Goal: Task Accomplishment & Management: Manage account settings

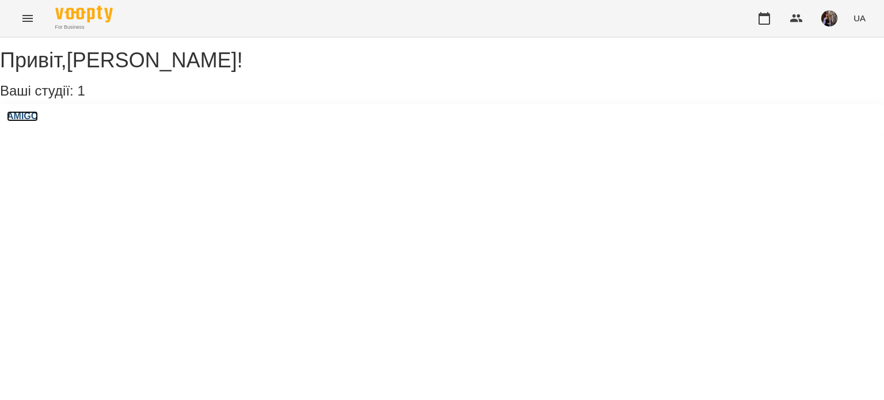
click at [38, 121] on h3 "AMIGO" at bounding box center [22, 116] width 31 height 10
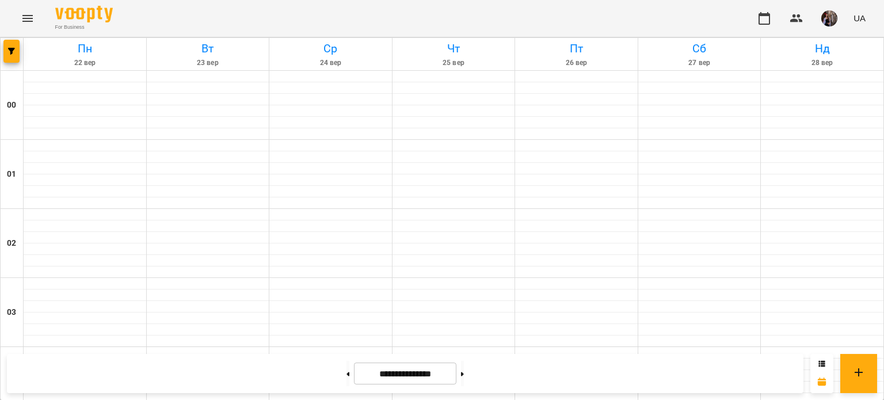
scroll to position [1379, 0]
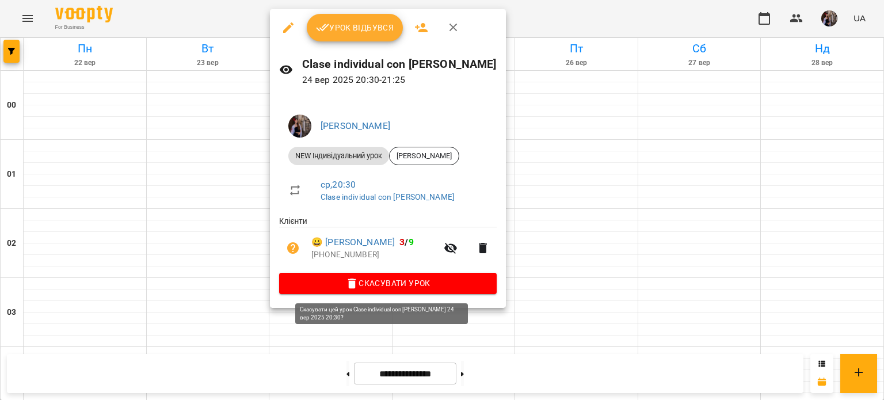
click at [379, 285] on span "Скасувати Урок" at bounding box center [387, 283] width 199 height 14
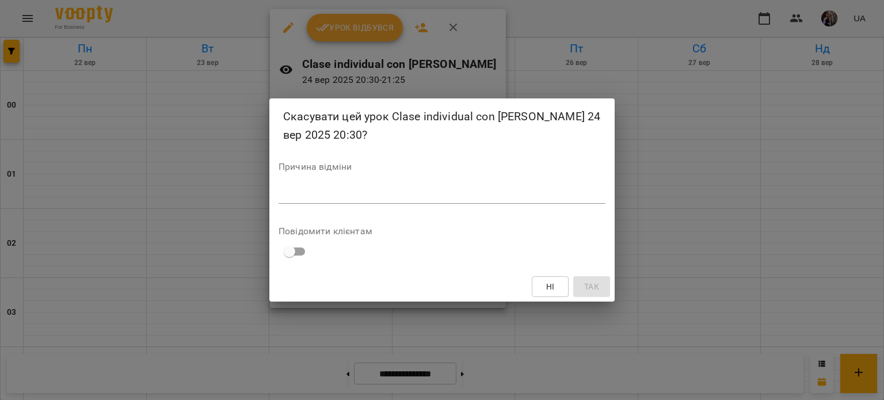
click at [363, 192] on textarea at bounding box center [441, 194] width 327 height 11
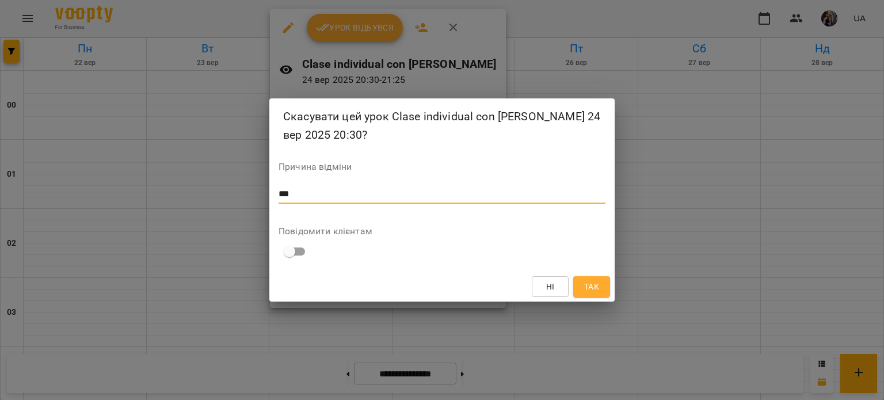
type textarea "***"
click at [595, 292] on span "Так" at bounding box center [591, 287] width 15 height 14
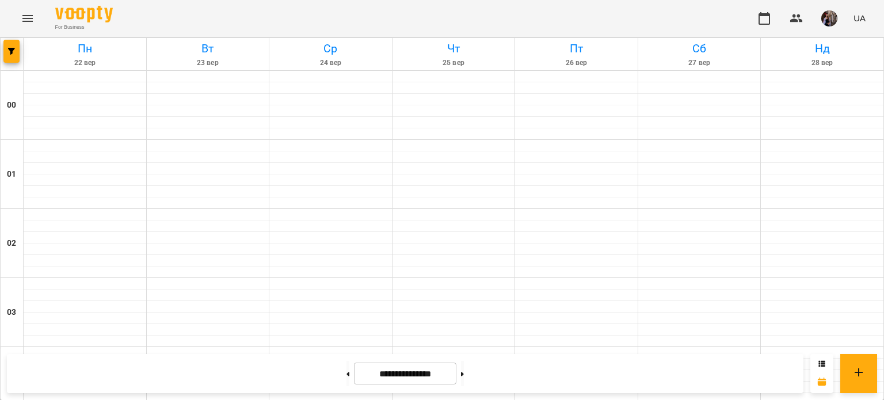
scroll to position [773, 0]
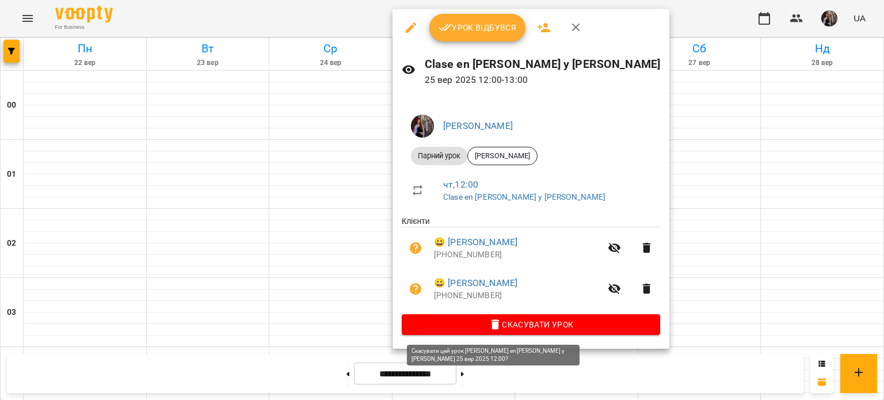
click at [473, 323] on span "Скасувати Урок" at bounding box center [531, 325] width 240 height 14
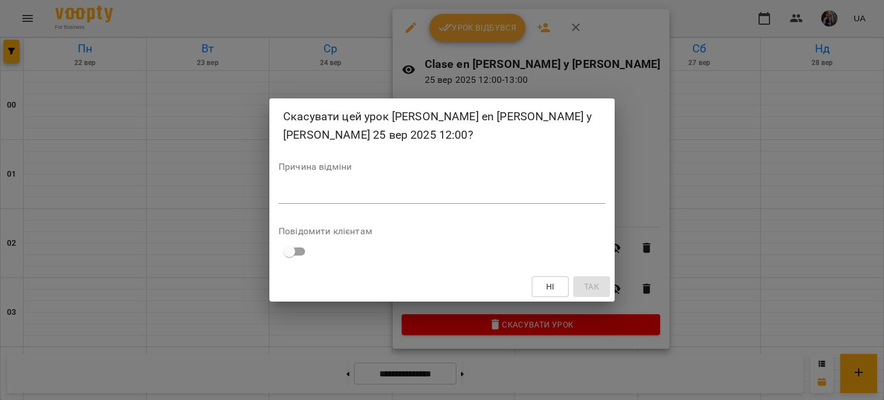
click at [435, 195] on textarea at bounding box center [441, 194] width 327 height 11
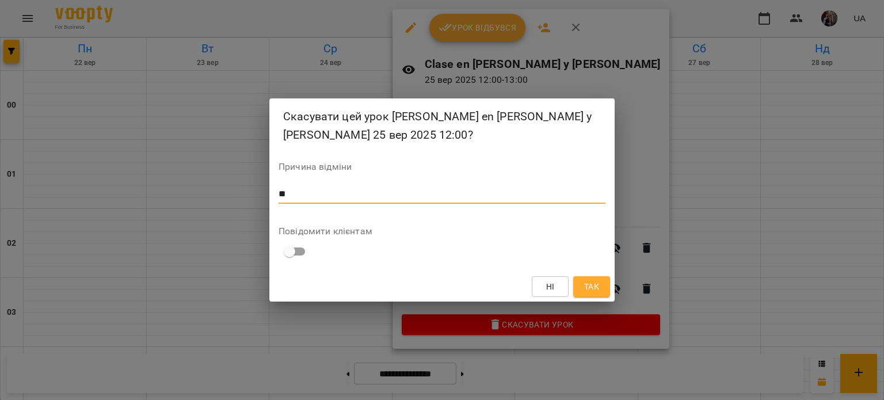
type textarea "**"
click at [591, 283] on span "Так" at bounding box center [591, 287] width 15 height 14
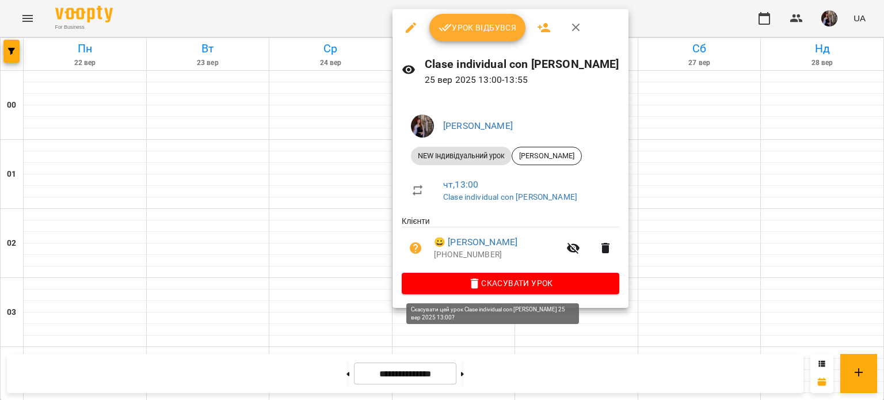
click at [506, 285] on span "Скасувати Урок" at bounding box center [510, 283] width 199 height 14
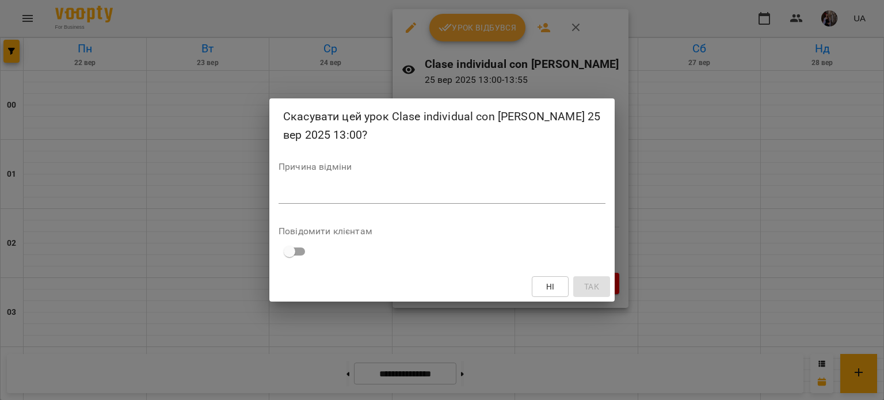
click at [464, 196] on textarea at bounding box center [441, 194] width 327 height 11
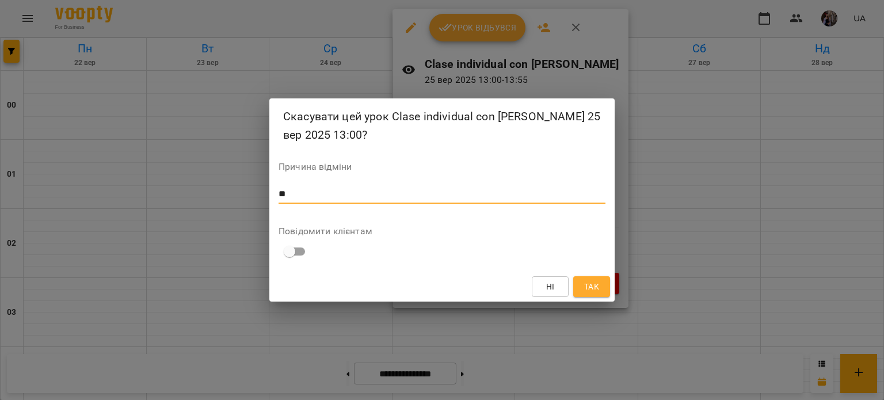
type textarea "**"
click at [587, 288] on span "Так" at bounding box center [591, 287] width 15 height 14
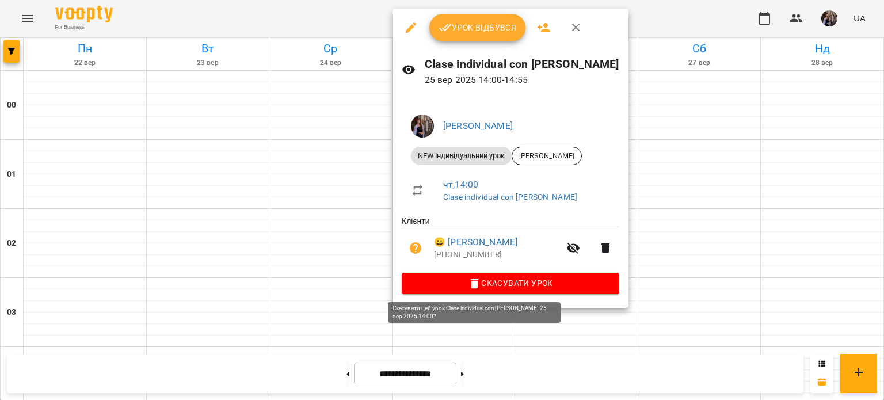
click at [484, 288] on span "Скасувати Урок" at bounding box center [510, 283] width 199 height 14
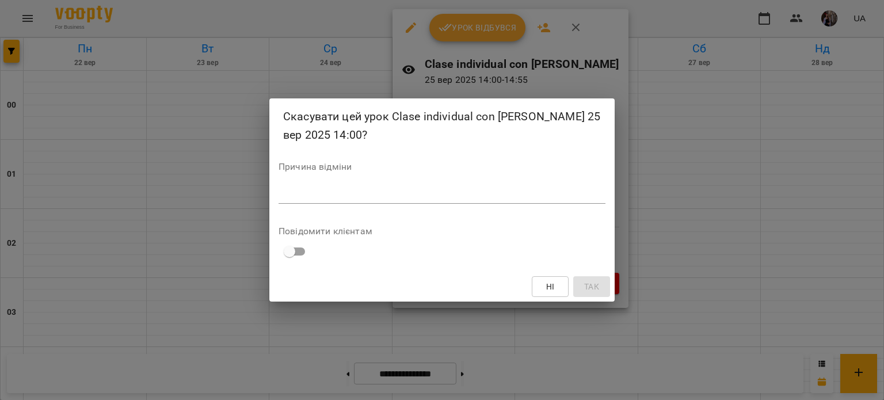
click at [440, 193] on textarea at bounding box center [441, 194] width 327 height 11
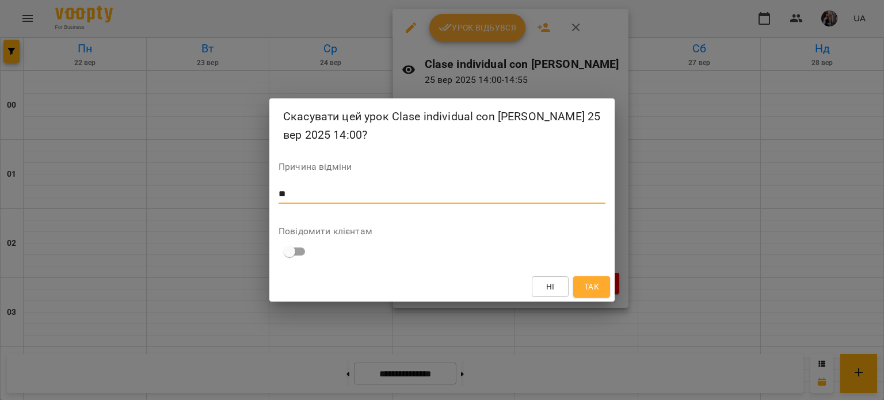
type textarea "**"
click at [595, 288] on span "Так" at bounding box center [591, 287] width 15 height 14
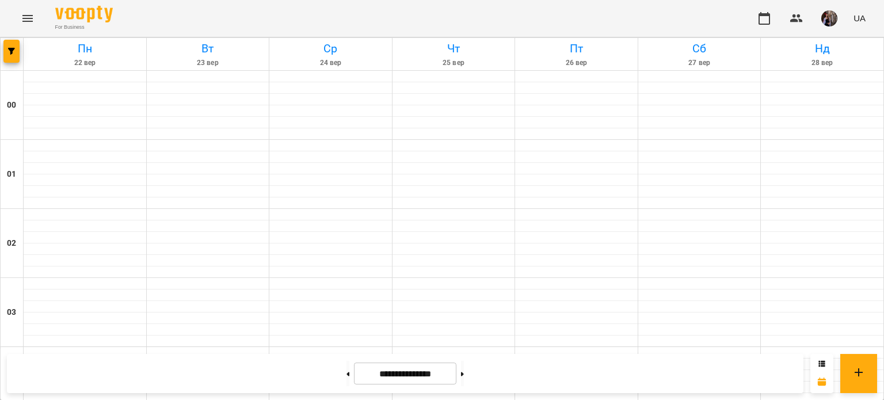
scroll to position [1002, 0]
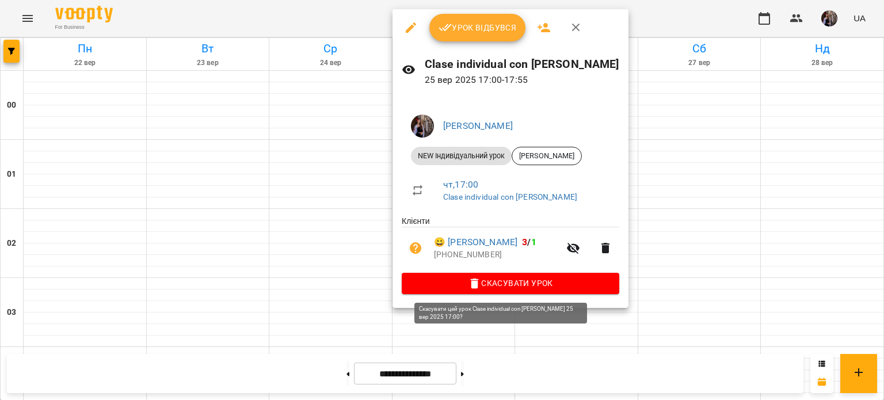
click at [478, 280] on span "Скасувати Урок" at bounding box center [510, 283] width 199 height 14
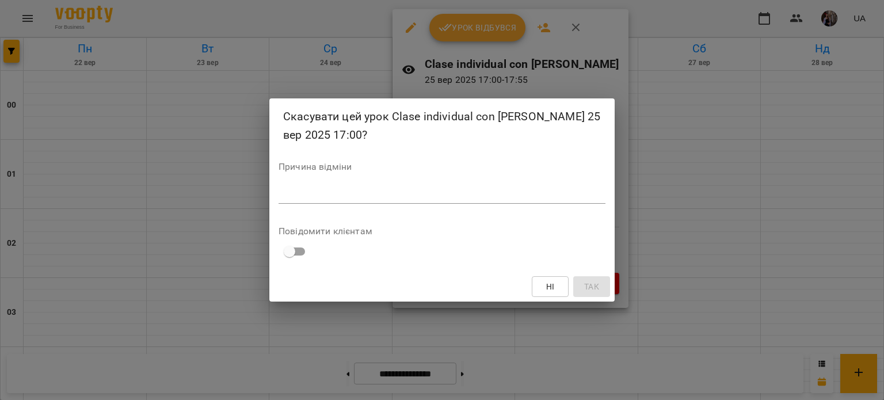
click at [438, 203] on div "*" at bounding box center [441, 194] width 327 height 18
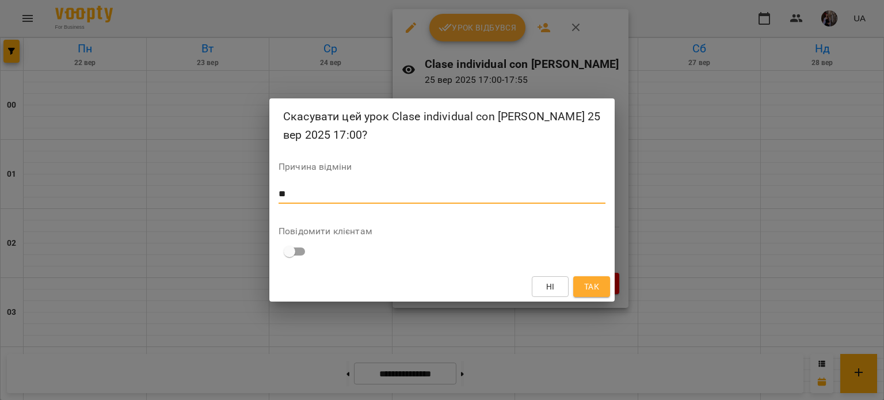
type textarea "**"
click at [587, 291] on span "Так" at bounding box center [591, 287] width 15 height 14
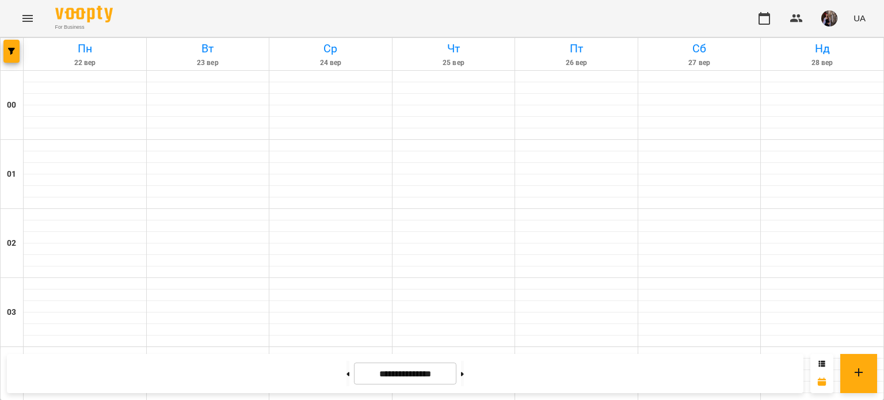
scroll to position [1273, 0]
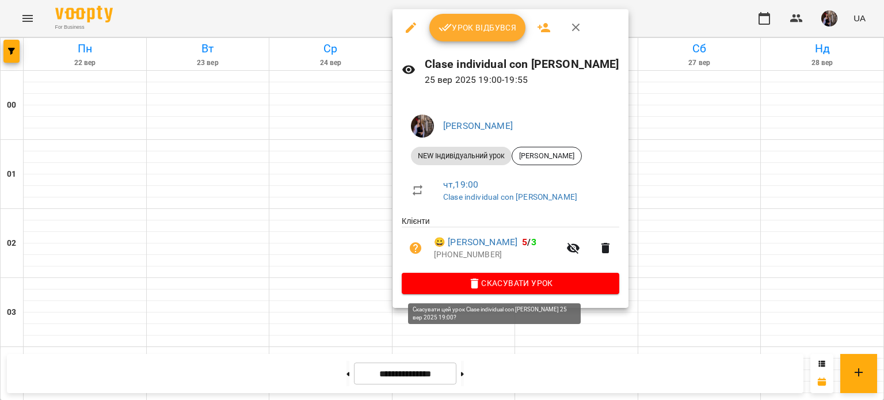
click at [508, 287] on span "Скасувати Урок" at bounding box center [510, 283] width 199 height 14
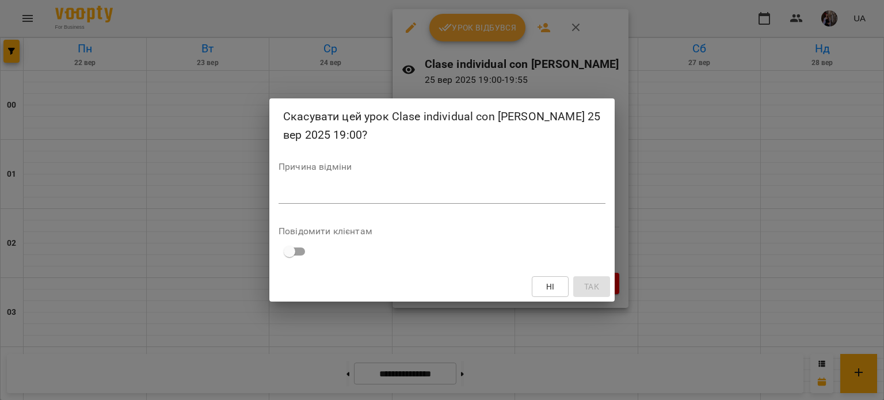
click at [463, 194] on textarea at bounding box center [441, 194] width 327 height 11
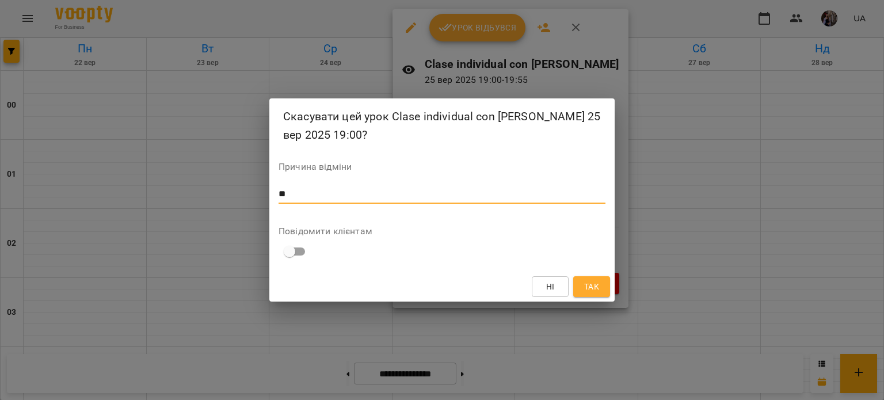
type textarea "**"
click at [583, 283] on span "Так" at bounding box center [591, 287] width 18 height 14
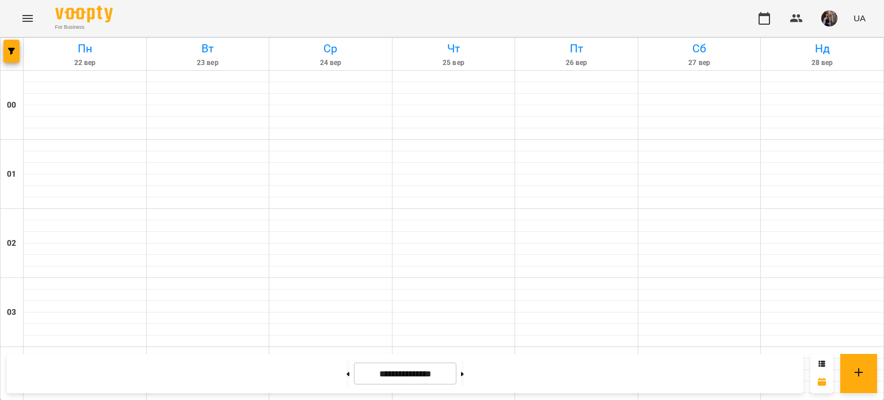
scroll to position [605, 0]
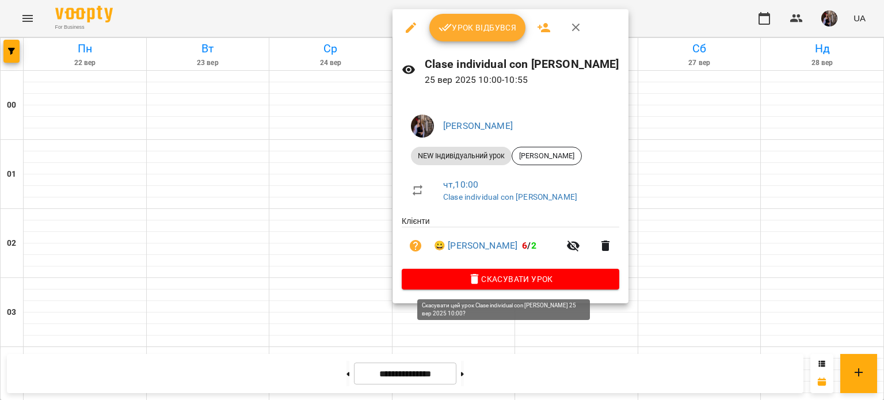
click at [523, 281] on span "Скасувати Урок" at bounding box center [510, 279] width 199 height 14
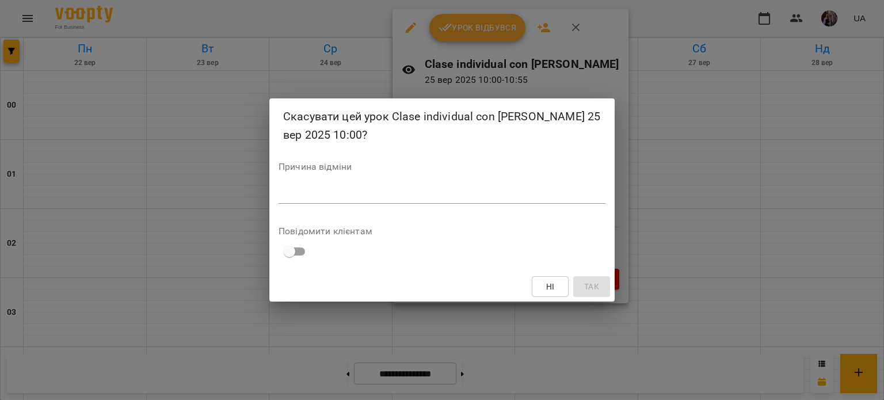
click at [499, 192] on textarea at bounding box center [441, 194] width 327 height 11
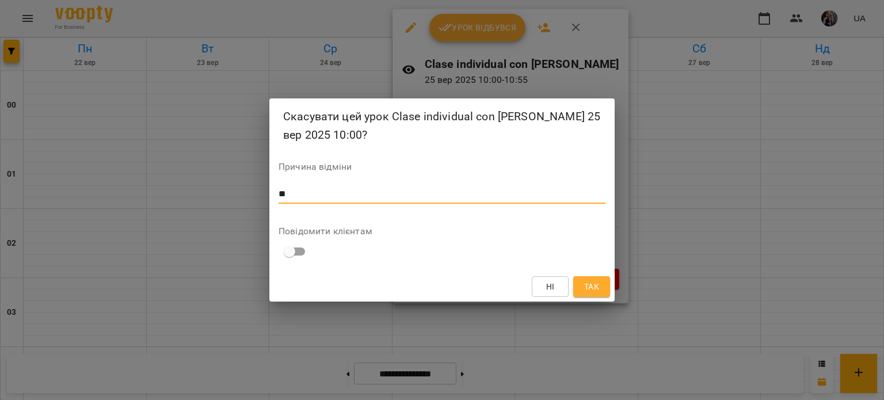
type textarea "**"
click at [604, 285] on button "Так" at bounding box center [591, 286] width 37 height 21
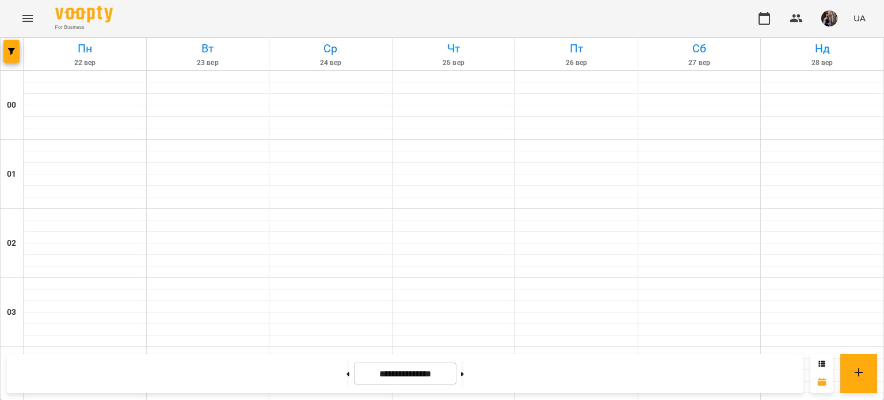
scroll to position [720, 0]
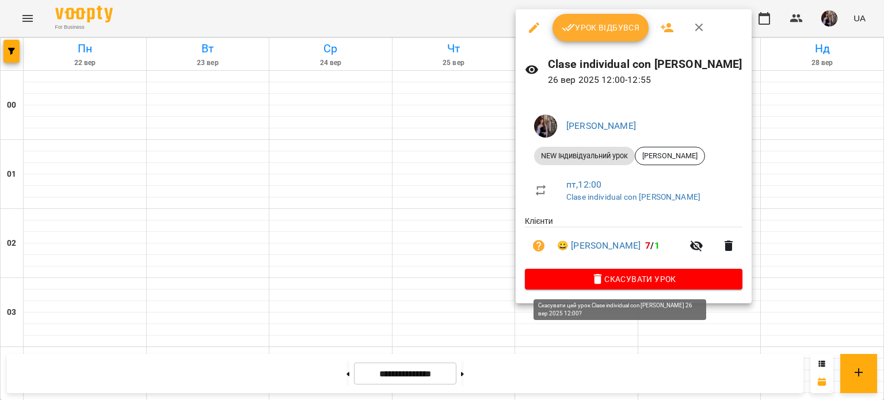
click at [594, 282] on icon "button" at bounding box center [598, 279] width 8 height 10
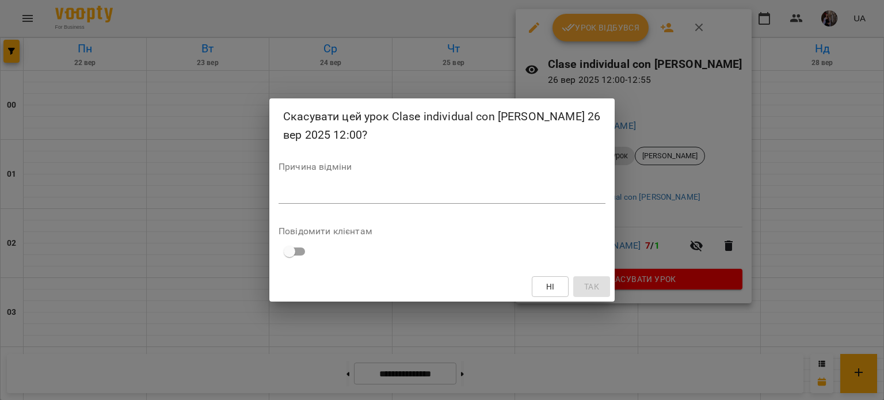
click at [549, 194] on textarea at bounding box center [441, 194] width 327 height 11
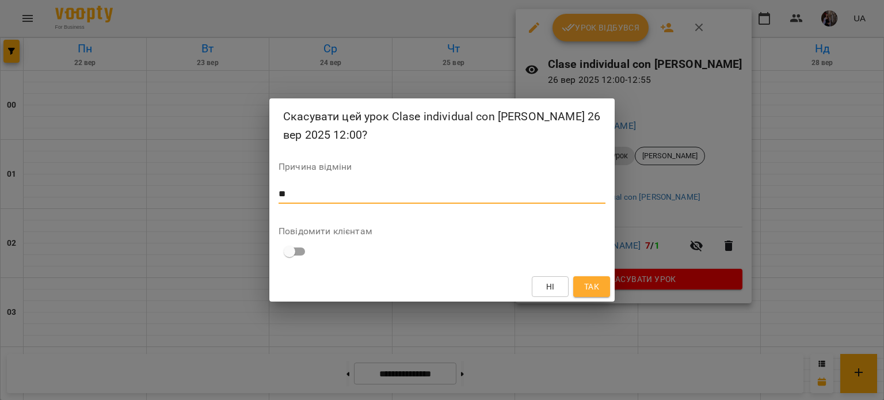
type textarea "**"
click at [601, 288] on button "Так" at bounding box center [591, 286] width 37 height 21
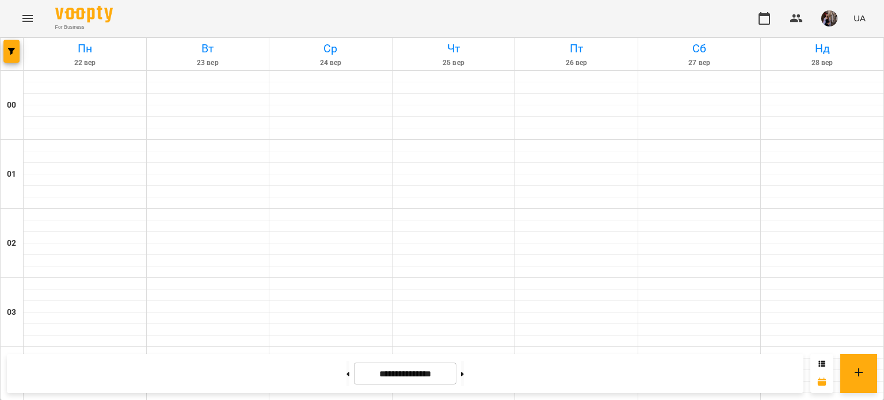
scroll to position [809, 0]
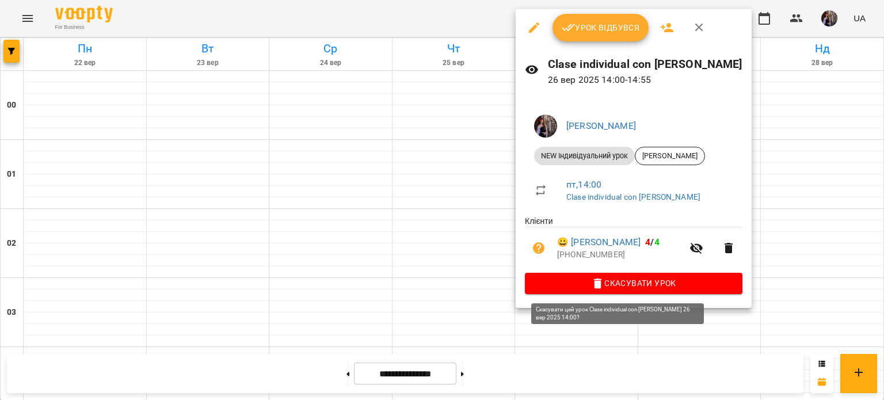
click at [594, 284] on span "Скасувати Урок" at bounding box center [633, 283] width 199 height 14
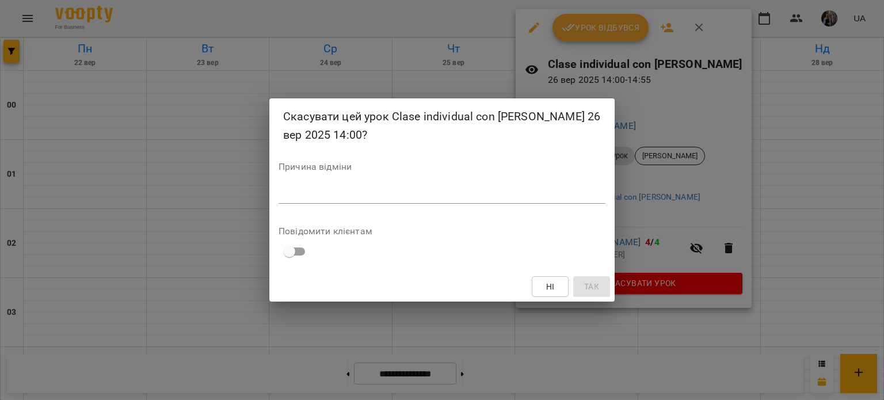
click at [548, 198] on textarea at bounding box center [441, 194] width 327 height 11
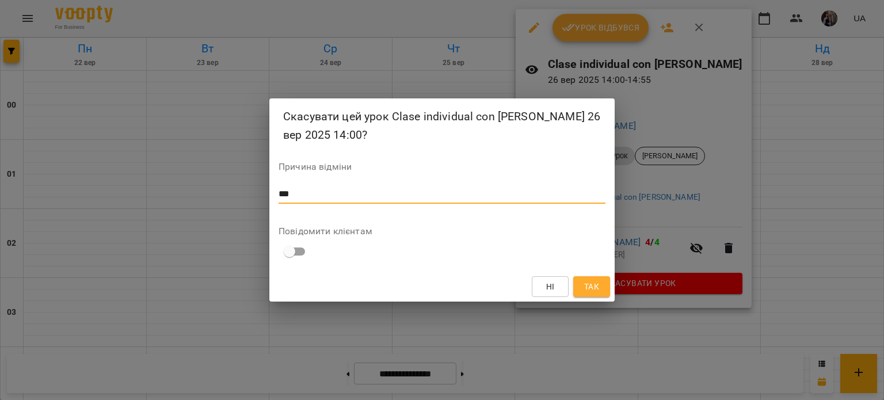
type textarea "***"
click at [596, 274] on div "Ні Так" at bounding box center [441, 287] width 345 height 30
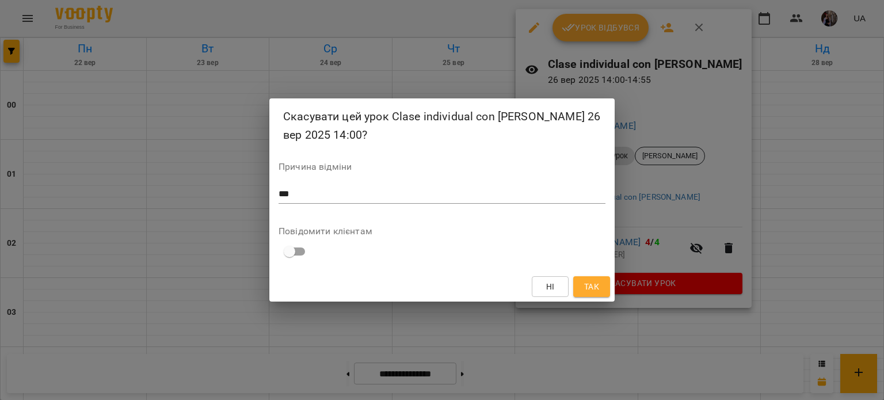
click at [594, 280] on span "Так" at bounding box center [591, 287] width 15 height 14
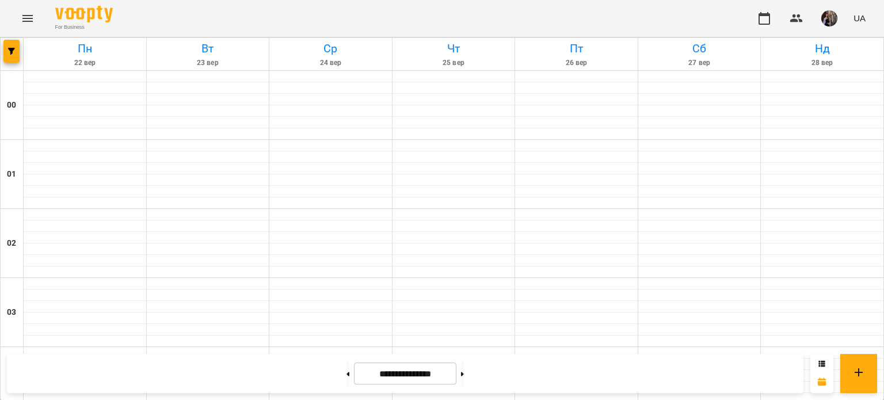
scroll to position [890, 0]
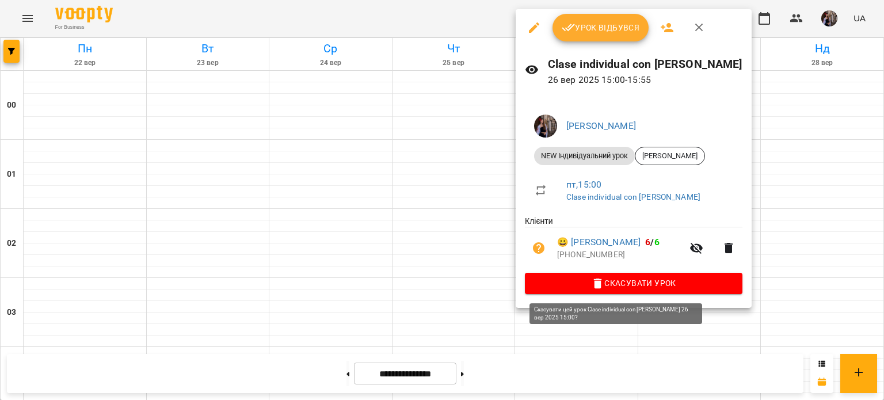
click at [572, 285] on span "Скасувати Урок" at bounding box center [633, 283] width 199 height 14
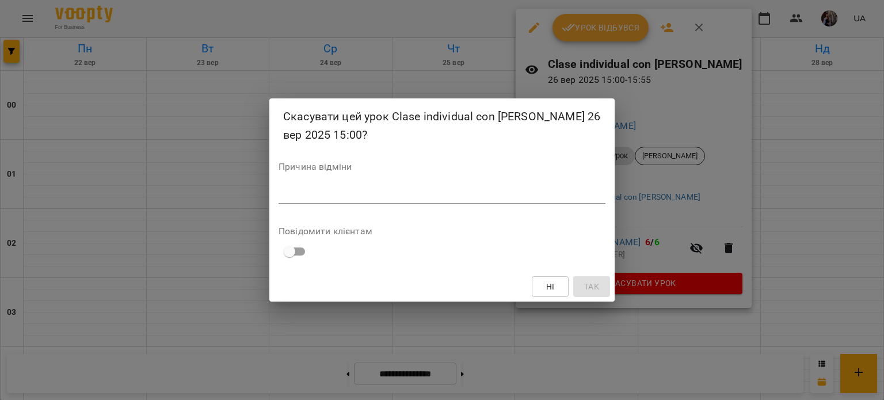
click at [568, 194] on textarea at bounding box center [441, 194] width 327 height 11
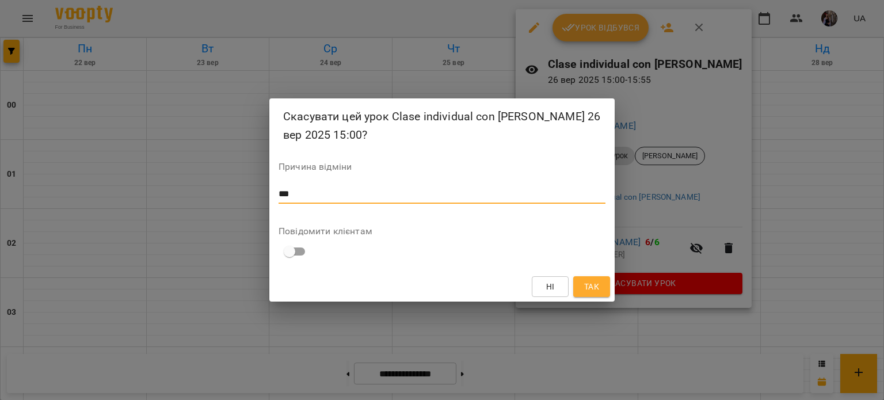
type textarea "***"
click at [591, 287] on span "Так" at bounding box center [591, 287] width 15 height 14
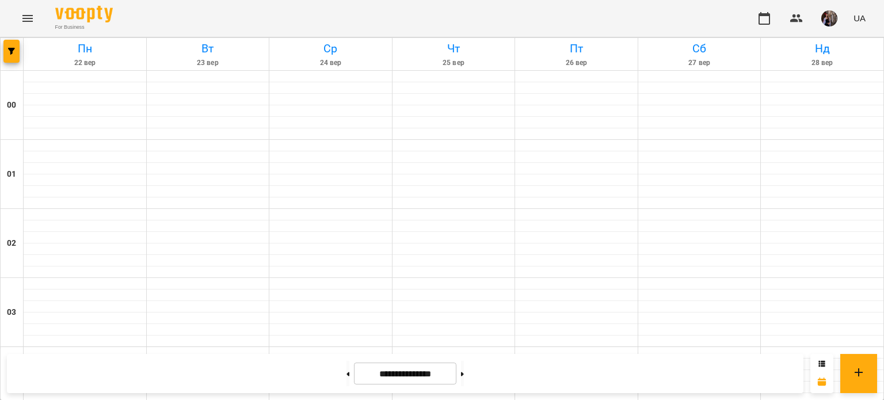
scroll to position [1103, 0]
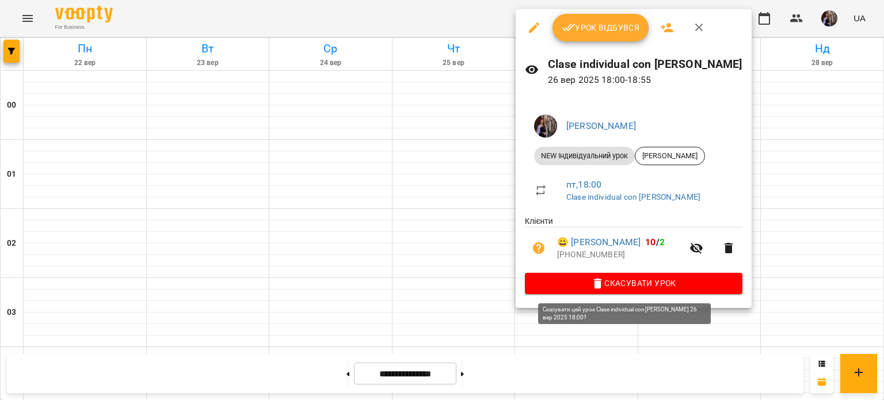
click at [599, 288] on span "Скасувати Урок" at bounding box center [633, 283] width 199 height 14
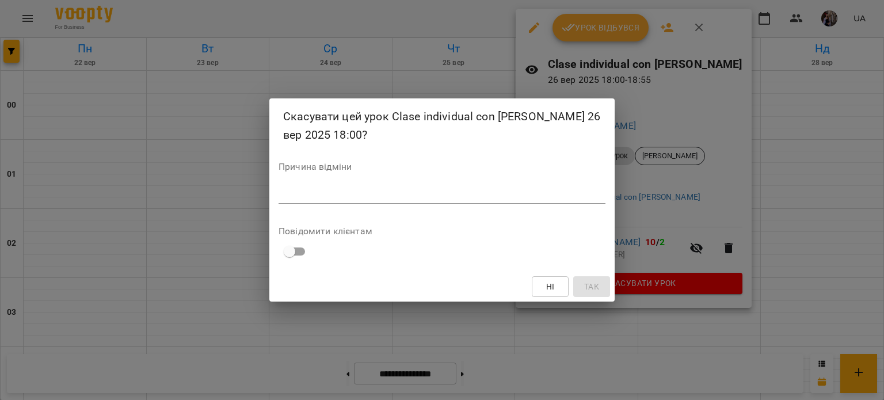
click at [562, 177] on div "Причина відміни *" at bounding box center [441, 185] width 327 height 46
click at [558, 182] on div "Причина відміни *" at bounding box center [441, 185] width 327 height 46
click at [552, 189] on textarea at bounding box center [441, 194] width 327 height 11
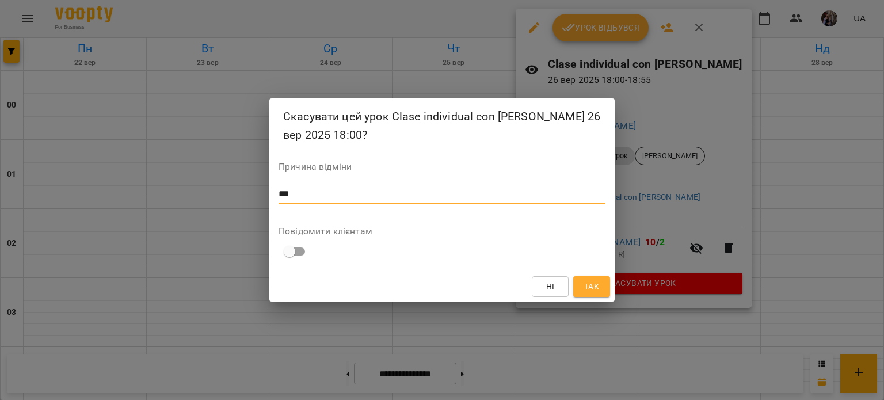
type textarea "***"
click at [594, 285] on span "Так" at bounding box center [591, 287] width 15 height 14
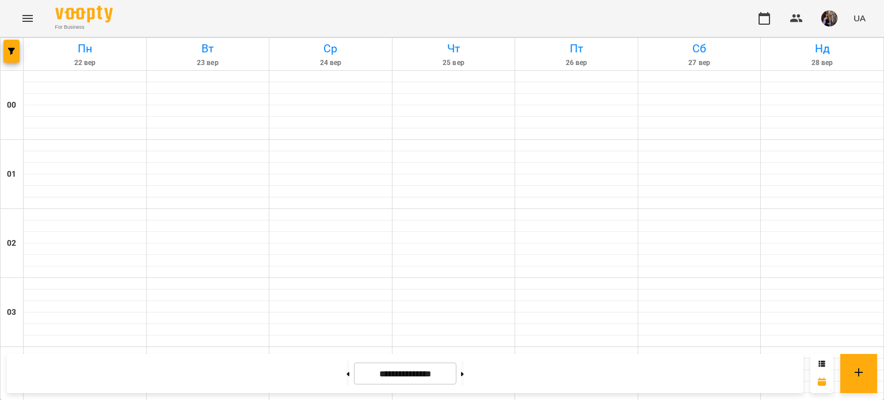
scroll to position [517, 0]
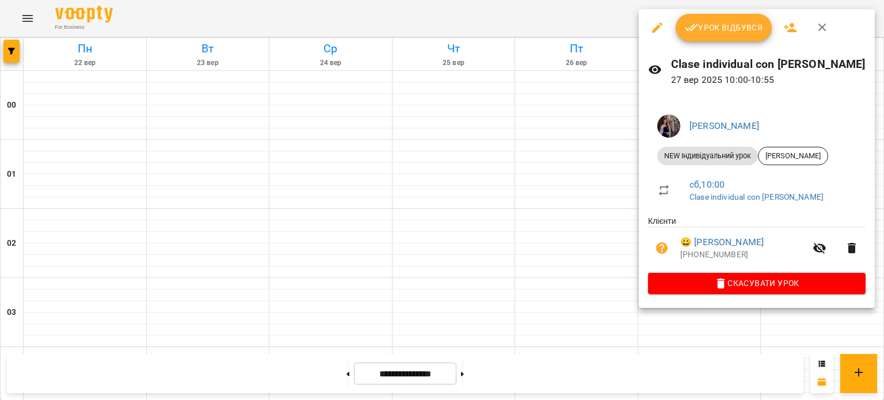
click at [715, 281] on span "Скасувати Урок" at bounding box center [756, 283] width 199 height 14
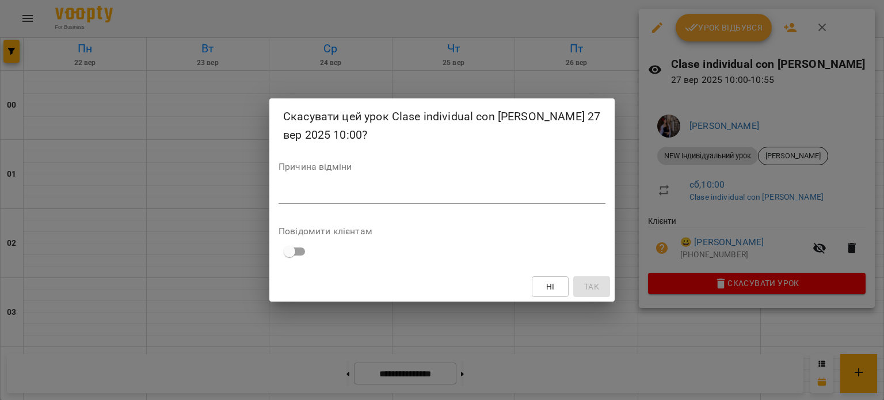
click at [576, 194] on textarea at bounding box center [441, 194] width 327 height 11
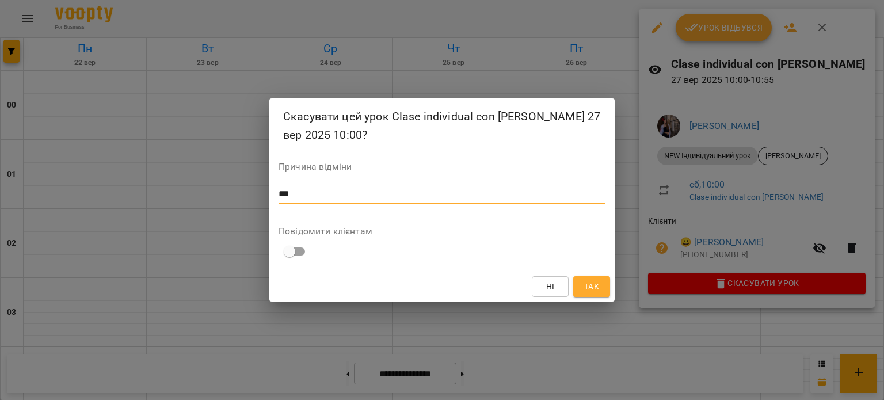
type textarea "***"
click at [605, 284] on button "Так" at bounding box center [591, 286] width 37 height 21
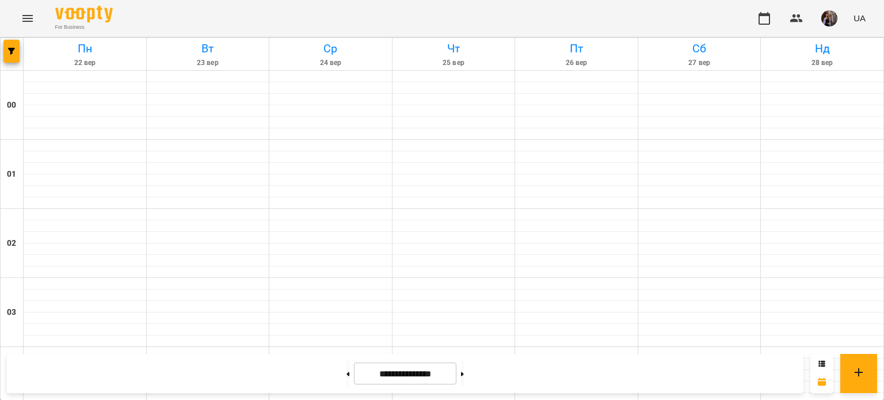
scroll to position [604, 0]
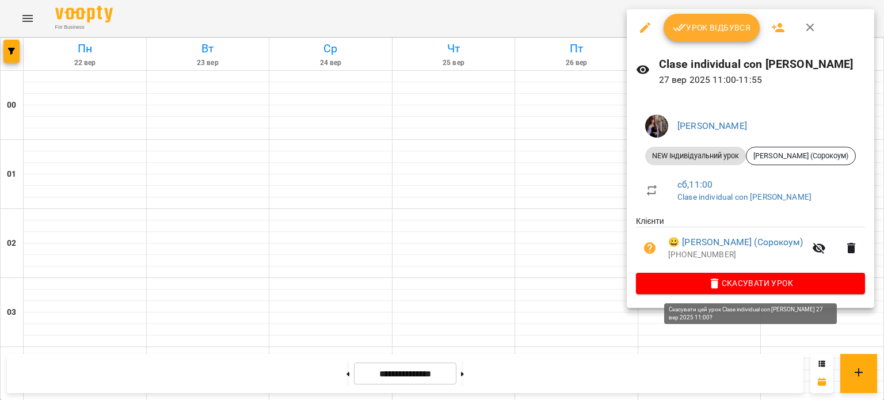
click at [693, 279] on span "Скасувати Урок" at bounding box center [750, 283] width 211 height 14
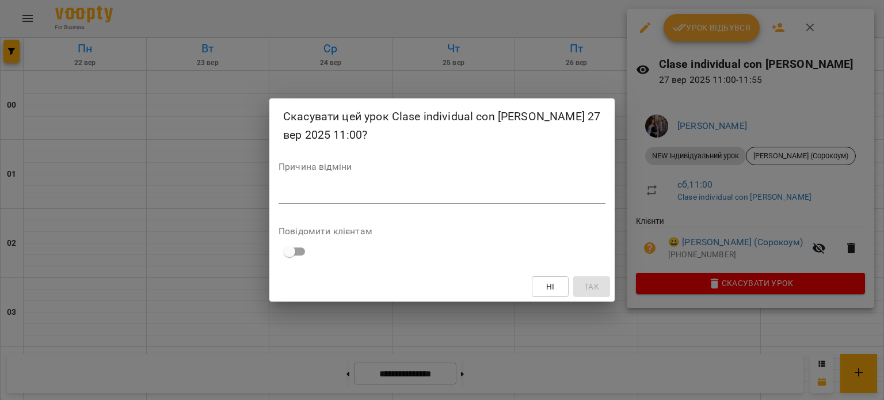
click at [534, 196] on textarea at bounding box center [441, 194] width 327 height 11
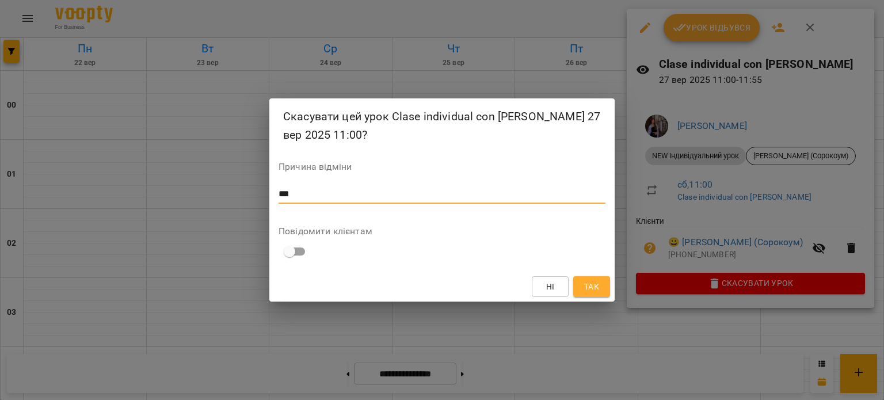
type textarea "***"
click at [599, 284] on span "Так" at bounding box center [591, 287] width 15 height 14
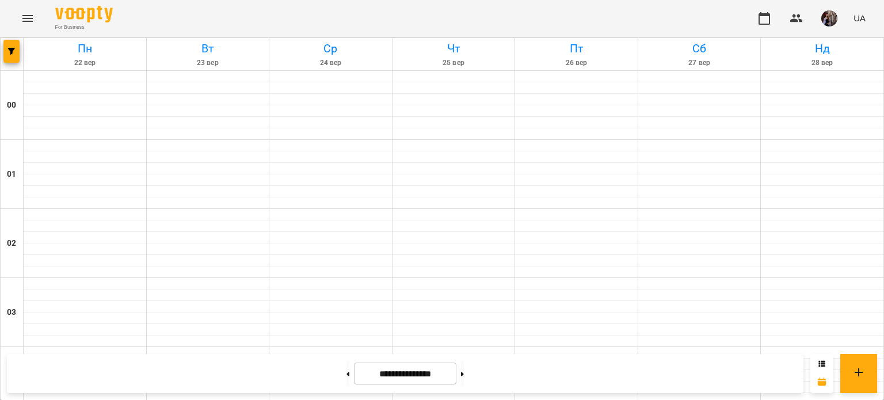
scroll to position [893, 0]
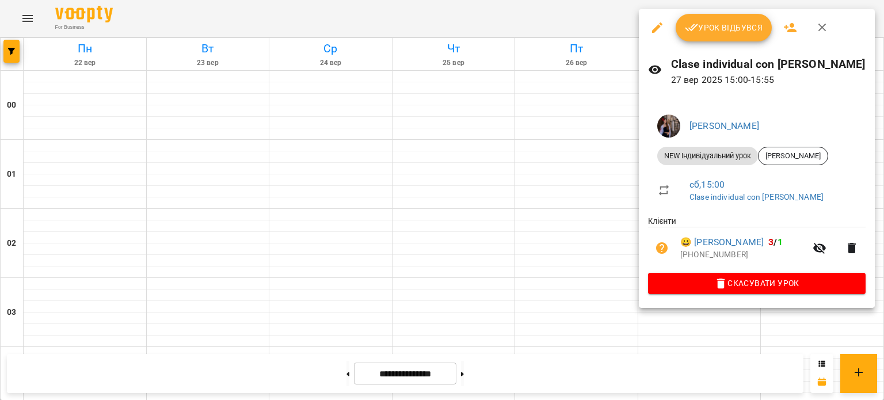
click at [714, 278] on icon "button" at bounding box center [721, 284] width 14 height 14
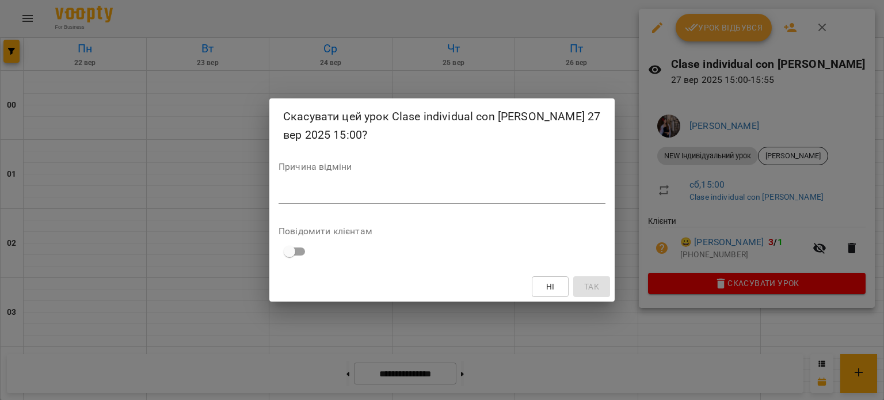
click at [597, 194] on textarea at bounding box center [441, 194] width 327 height 11
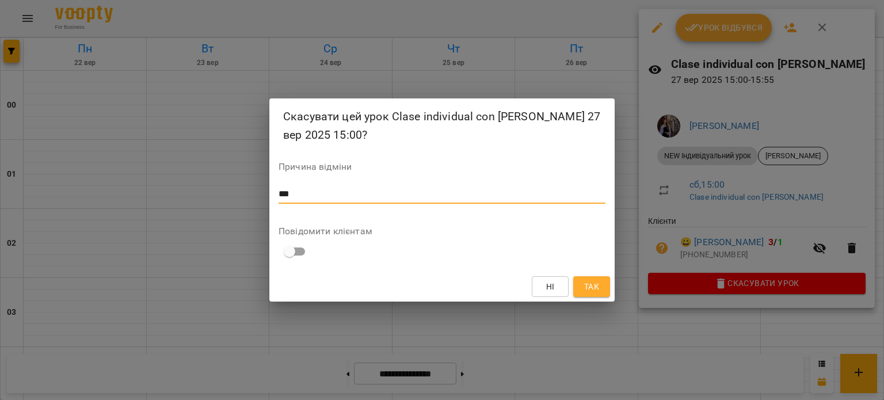
type textarea "***"
click at [590, 285] on span "Так" at bounding box center [591, 287] width 15 height 14
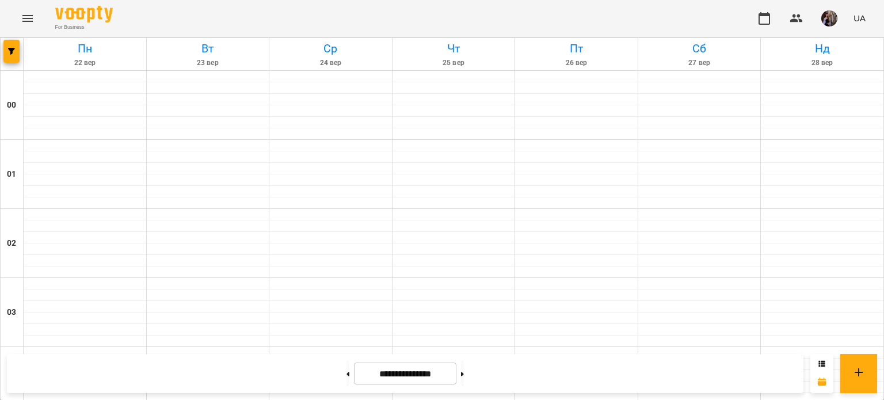
scroll to position [1010, 0]
click at [832, 22] on img "button" at bounding box center [829, 18] width 16 height 16
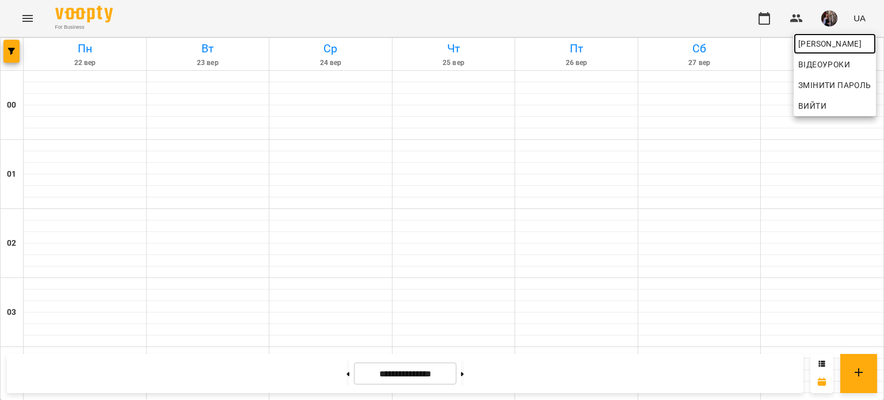
click at [812, 47] on span "[PERSON_NAME]" at bounding box center [834, 44] width 73 height 14
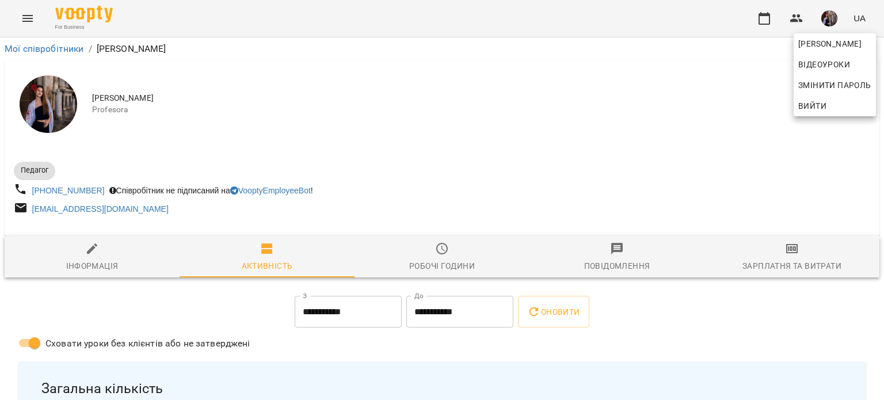
click at [511, 236] on div at bounding box center [442, 200] width 884 height 400
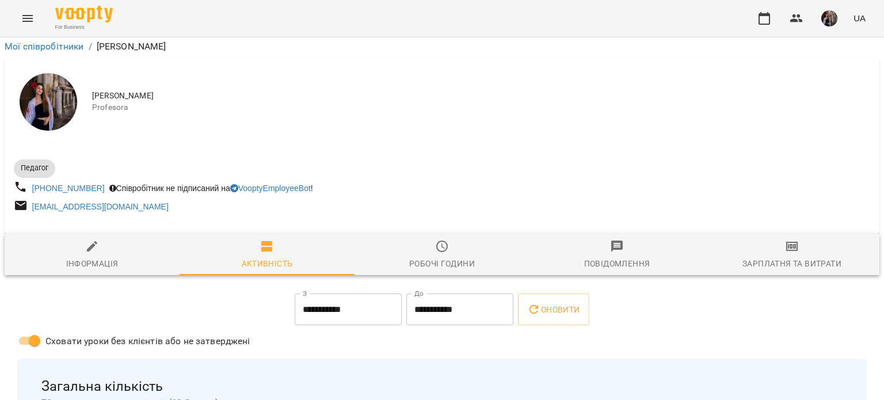
scroll to position [255, 0]
